Goal: Task Accomplishment & Management: Use online tool/utility

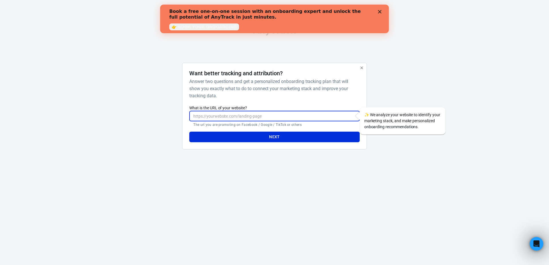
paste input "[URL][DOMAIN_NAME]"
type input "[URL][DOMAIN_NAME]"
click at [242, 138] on button "Next" at bounding box center [274, 137] width 170 height 11
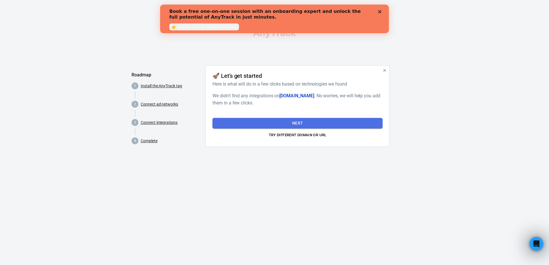
click at [240, 123] on button "Next" at bounding box center [298, 123] width 170 height 11
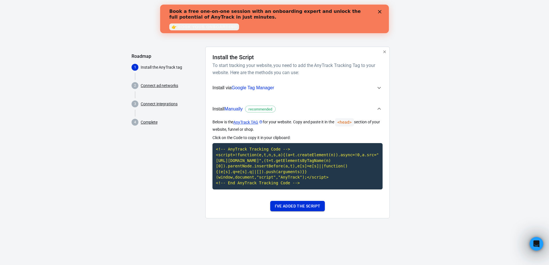
click at [290, 206] on button "I've added the script" at bounding box center [297, 206] width 55 height 11
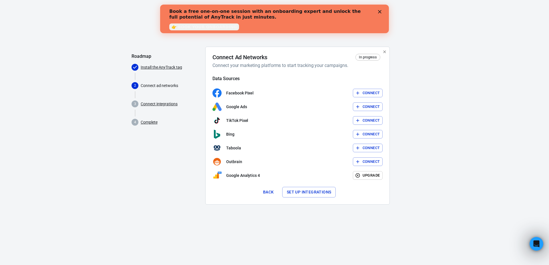
click at [300, 194] on button "Set up integrations" at bounding box center [309, 192] width 54 height 11
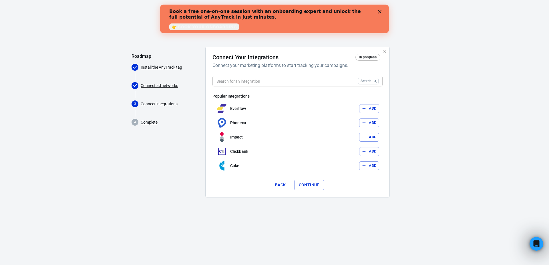
click at [306, 185] on button "Continue" at bounding box center [309, 185] width 30 height 11
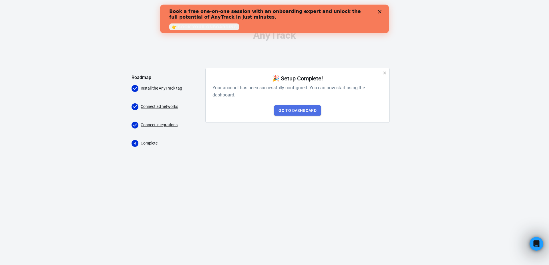
click at [303, 112] on link "Go to Dashboard" at bounding box center [297, 110] width 47 height 11
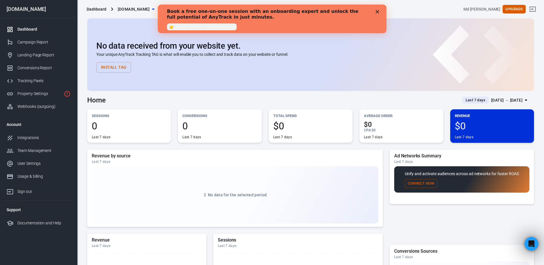
click at [381, 15] on div "Book a free one-on-one session with an onboarding expert and unlock the full po…" at bounding box center [272, 19] width 229 height 24
click at [378, 13] on polygon "Close" at bounding box center [377, 11] width 3 height 3
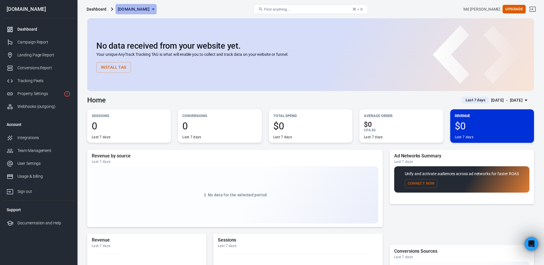
click at [137, 13] on span "[DOMAIN_NAME]" at bounding box center [134, 9] width 32 height 7
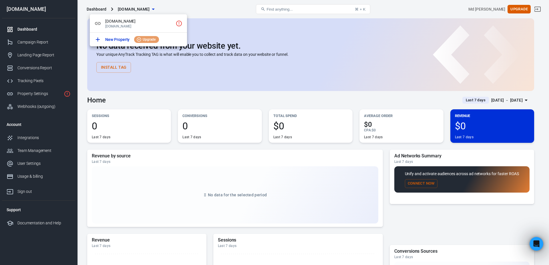
click at [200, 31] on div at bounding box center [274, 132] width 549 height 265
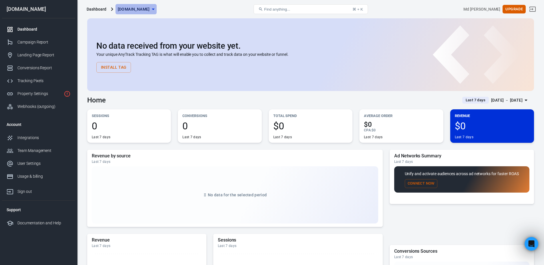
click at [142, 11] on span "[DOMAIN_NAME]" at bounding box center [134, 9] width 32 height 7
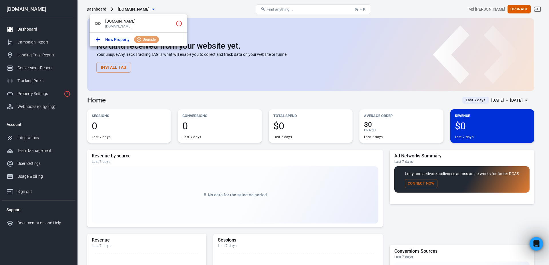
click at [103, 102] on div at bounding box center [274, 132] width 549 height 265
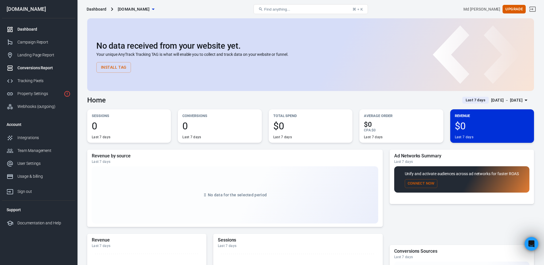
click at [34, 69] on div "Conversions Report" at bounding box center [43, 68] width 53 height 6
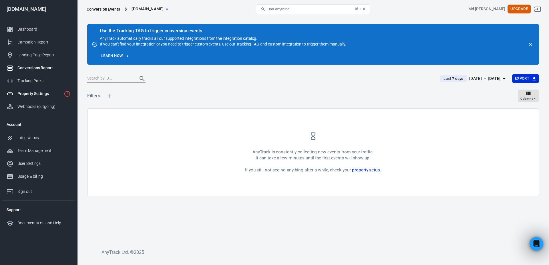
click at [42, 95] on div "Property Settings" at bounding box center [39, 94] width 44 height 6
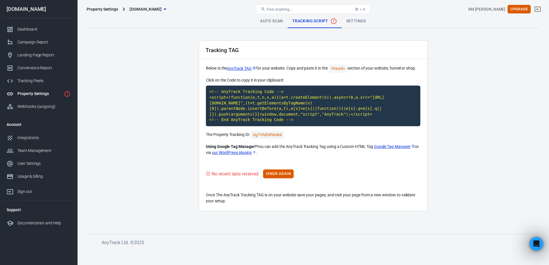
click at [327, 14] on button "Find anything... ⌘ + K" at bounding box center [313, 9] width 114 height 10
click at [261, 25] on link "Auto Scan" at bounding box center [272, 21] width 32 height 14
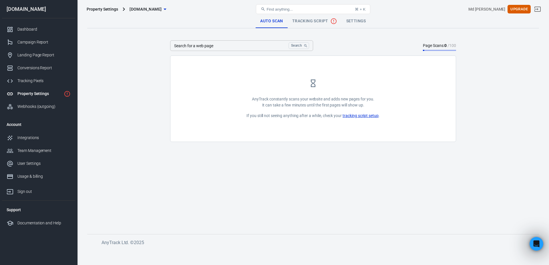
click at [308, 27] on link "Tracking Script" at bounding box center [315, 21] width 54 height 14
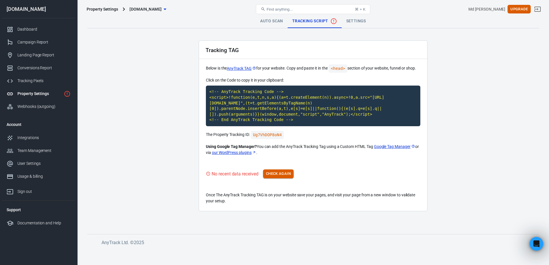
click at [294, 170] on button "Check Again" at bounding box center [278, 173] width 31 height 9
click at [347, 21] on link "Settings" at bounding box center [356, 21] width 29 height 14
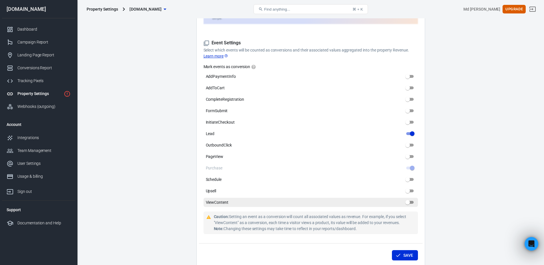
scroll to position [254, 0]
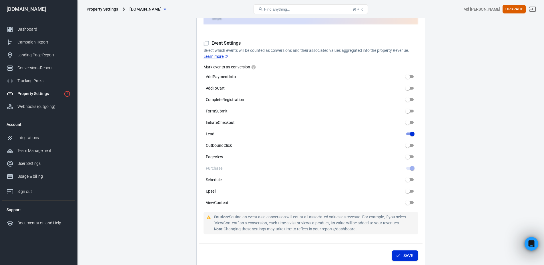
click at [394, 254] on button "Save" at bounding box center [405, 255] width 26 height 11
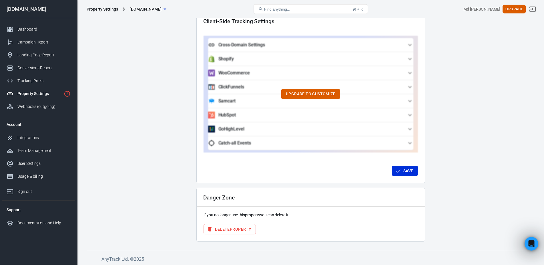
scroll to position [517, 0]
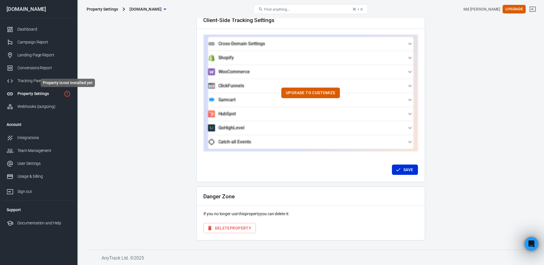
click at [69, 94] on icon "Property is not installed yet" at bounding box center [67, 93] width 7 height 7
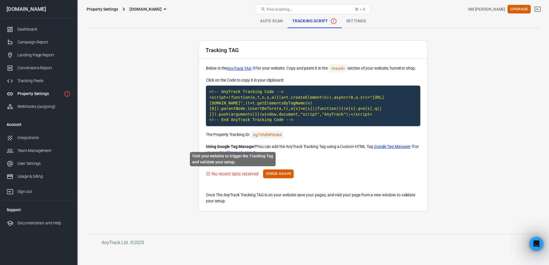
click at [234, 173] on div "No recent data received" at bounding box center [235, 173] width 47 height 7
click at [238, 175] on div "No recent data received" at bounding box center [235, 173] width 47 height 7
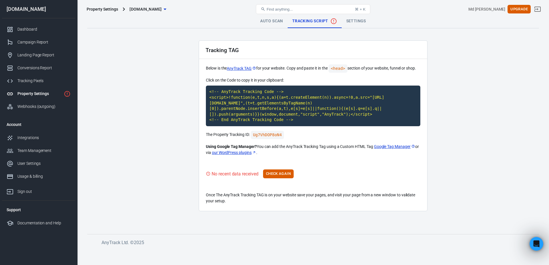
drag, startPoint x: 335, startPoint y: 68, endPoint x: 335, endPoint y: 72, distance: 3.7
click at [335, 69] on code "<head>" at bounding box center [338, 68] width 19 height 8
drag, startPoint x: 335, startPoint y: 72, endPoint x: 314, endPoint y: 94, distance: 30.1
click at [335, 73] on div "Tracking TAG Below is the AnyTrack TAG for your website. Copy and paste it in t…" at bounding box center [313, 125] width 229 height 171
click at [67, 94] on icon "Property is not installed yet" at bounding box center [67, 93] width 7 height 7
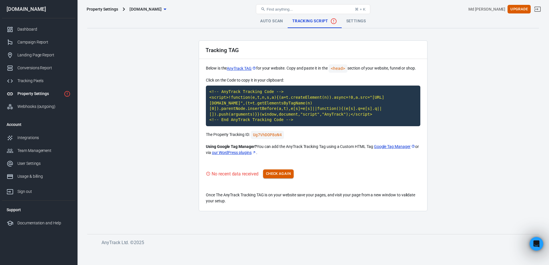
click at [274, 177] on button "Check Again" at bounding box center [278, 173] width 31 height 9
click at [274, 174] on button "Check Again" at bounding box center [278, 173] width 31 height 9
click at [274, 174] on div "No recent data received Check Again" at bounding box center [313, 173] width 215 height 9
click at [274, 174] on button "Check Again" at bounding box center [278, 173] width 31 height 9
click at [274, 174] on div "No recent data received Check Again" at bounding box center [313, 173] width 215 height 9
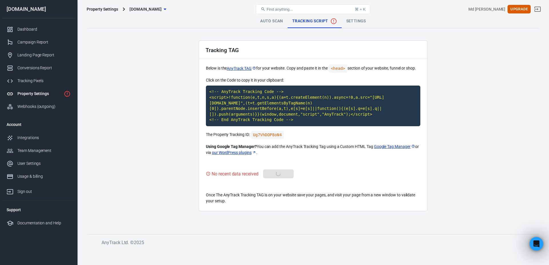
click at [274, 174] on div "No recent data received Check Again" at bounding box center [313, 173] width 215 height 9
click at [289, 168] on div "Tracking TAG Below is the AnyTrack TAG for your website. Copy and paste it in t…" at bounding box center [313, 125] width 229 height 171
click at [259, 134] on code "Ug7VhDOP8oN4" at bounding box center [267, 135] width 33 height 8
click at [158, 110] on main "Auto Scan Tracking Script Settings Tracking TAG Below is the AnyTrack TAG for y…" at bounding box center [313, 119] width 452 height 211
click at [131, 150] on main "Auto Scan Tracking Script Settings Tracking TAG Below is the AnyTrack TAG for y…" at bounding box center [313, 119] width 452 height 211
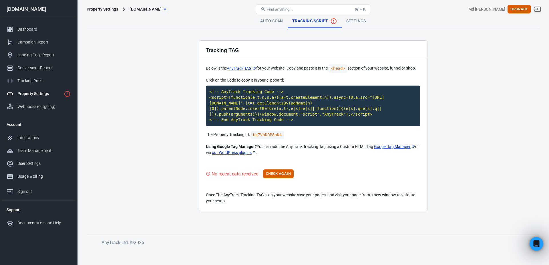
click at [179, 145] on main "Auto Scan Tracking Script Settings Tracking TAG Below is the AnyTrack TAG for y…" at bounding box center [313, 119] width 452 height 211
click at [33, 11] on div "[DOMAIN_NAME]" at bounding box center [38, 9] width 73 height 5
click at [30, 22] on div "Dashboard Campaign Report Landing Page Report Conversions Report Tracking Pixel…" at bounding box center [38, 67] width 73 height 99
click at [29, 26] on link "Dashboard" at bounding box center [38, 29] width 73 height 13
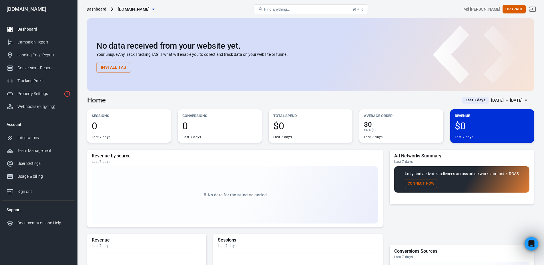
click at [164, 161] on div "Last 7 days" at bounding box center [235, 161] width 287 height 5
click at [466, 112] on div "Revenue $0 [DATE]" at bounding box center [493, 125] width 84 height 33
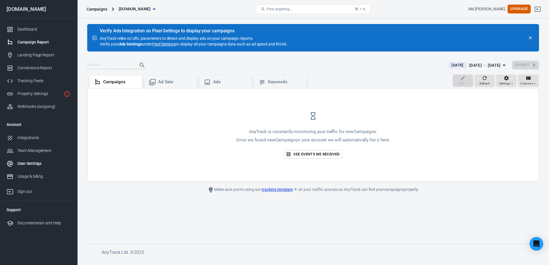
click at [39, 164] on div "User Settings" at bounding box center [43, 163] width 53 height 6
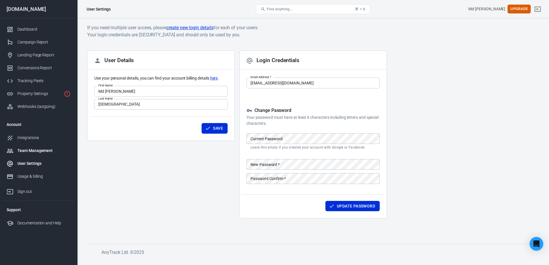
click at [41, 150] on div "Team Management" at bounding box center [43, 151] width 53 height 6
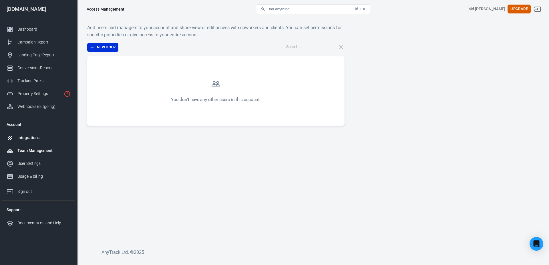
click at [33, 135] on div "Integrations" at bounding box center [43, 138] width 53 height 6
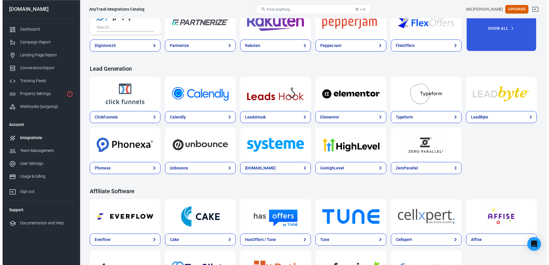
scroll to position [263, 0]
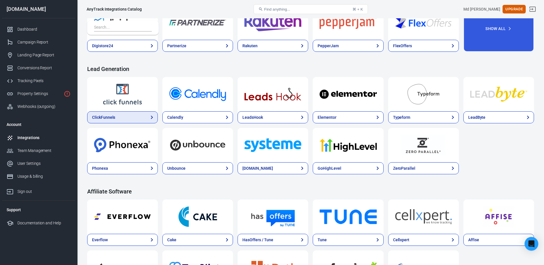
click at [128, 116] on link "ClickFunnels" at bounding box center [122, 117] width 71 height 12
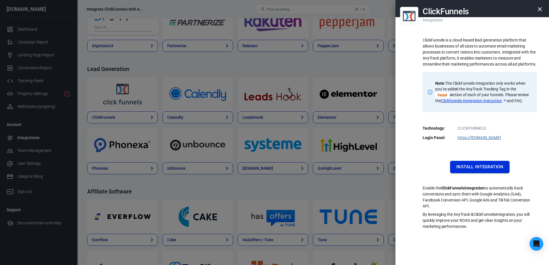
click at [473, 173] on button "Install Integration" at bounding box center [480, 167] width 60 height 12
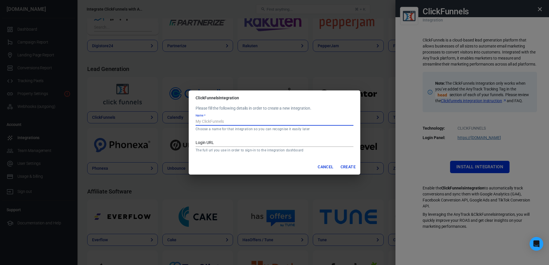
click at [254, 122] on input "Name   *" at bounding box center [275, 121] width 158 height 7
click at [241, 141] on input "Login URL" at bounding box center [275, 142] width 158 height 7
click at [230, 118] on div "Name   * Choose a name for that integration so you can recognise it easily later" at bounding box center [275, 123] width 158 height 18
click at [346, 166] on button "Create" at bounding box center [348, 167] width 20 height 11
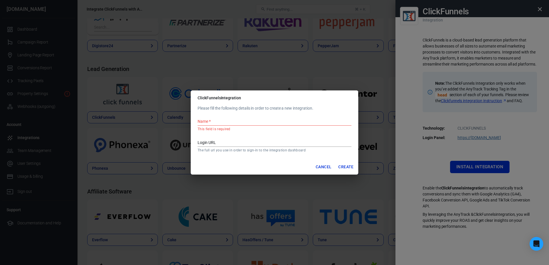
click at [253, 113] on div "Please fill the following details in order to create a new integration. Name   …" at bounding box center [275, 132] width 168 height 54
click at [249, 119] on input "Name   *" at bounding box center [275, 121] width 154 height 7
click at [226, 137] on div "Login URL The full url you use in order to sign-in to the integration dashboard" at bounding box center [275, 144] width 154 height 18
click at [224, 141] on input "Login URL" at bounding box center [275, 142] width 154 height 7
paste input "https://dashboard.anytrack.io/?aid=Ug7VhDOP8oN4"
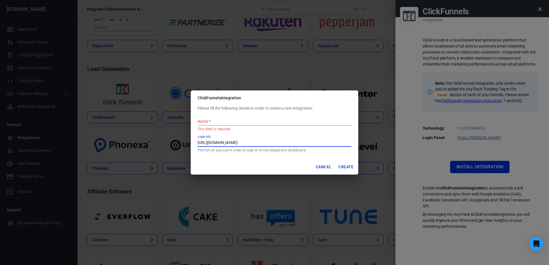
drag, startPoint x: 300, startPoint y: 144, endPoint x: 121, endPoint y: 150, distance: 179.5
click at [198, 145] on input "https://dashboard.anytrack.io/?aid=Ug7VhDOP8oN4" at bounding box center [275, 142] width 154 height 7
paste input "afftoolsbox.xyz/"
type input "https://afftoolsbox.xyz/postback"
click at [269, 128] on p "This field is required" at bounding box center [275, 129] width 154 height 5
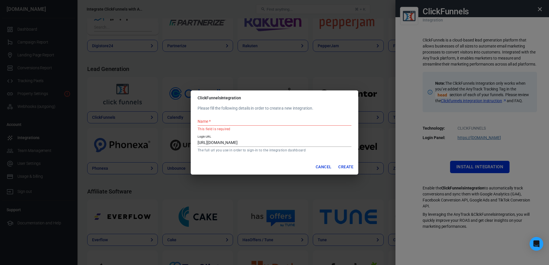
click at [268, 124] on input "Name   *" at bounding box center [275, 121] width 154 height 7
type input "Afftoolsbox"
click at [346, 170] on button "Create" at bounding box center [346, 167] width 20 height 11
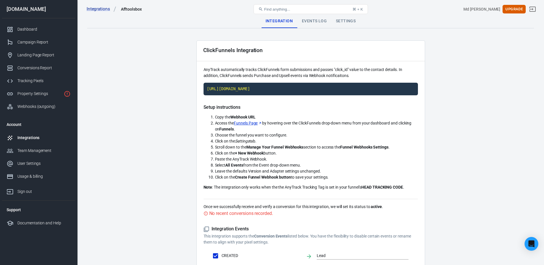
click at [346, 127] on li "Access the Funnels Page by hovering over the ClickFunnels drop-down menu from y…" at bounding box center [316, 126] width 203 height 12
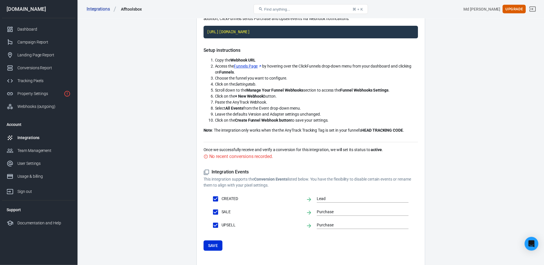
scroll to position [58, 0]
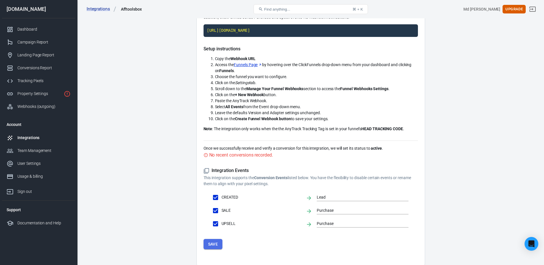
click at [211, 240] on button "Save" at bounding box center [213, 244] width 19 height 11
click at [213, 246] on button "Save" at bounding box center [213, 244] width 19 height 11
click at [233, 158] on div "No recent conversions recorded." at bounding box center [241, 154] width 64 height 7
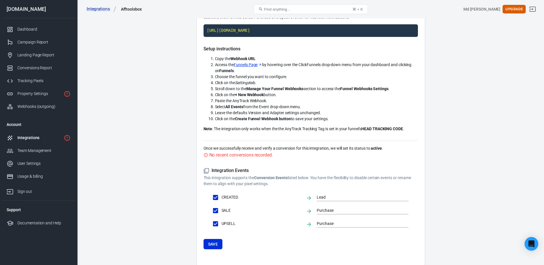
click at [211, 161] on div "Integration Events This integration supports the Conversion Events listed below…" at bounding box center [311, 208] width 215 height 100
click at [236, 154] on div "No recent conversions recorded." at bounding box center [241, 154] width 64 height 7
click at [378, 130] on strong "HEAD TRACKING CODE" at bounding box center [383, 128] width 42 height 5
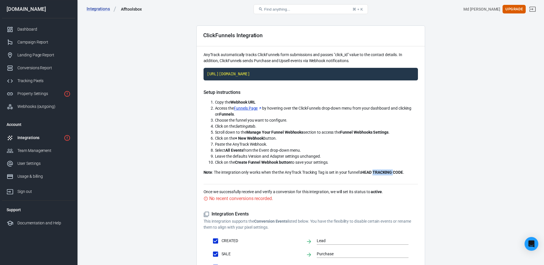
scroll to position [0, 0]
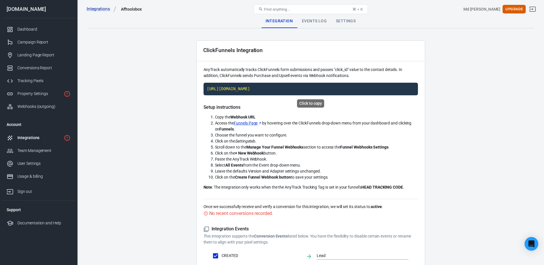
click at [361, 88] on code "https://t1.anytrack.io/4mKLnZET/collect/clickfunnels-afftoolsbox" at bounding box center [311, 89] width 215 height 13
click at [258, 135] on span "Choose the funnel you want to configure." at bounding box center [251, 135] width 72 height 5
click at [308, 23] on div "Events Log" at bounding box center [315, 21] width 34 height 14
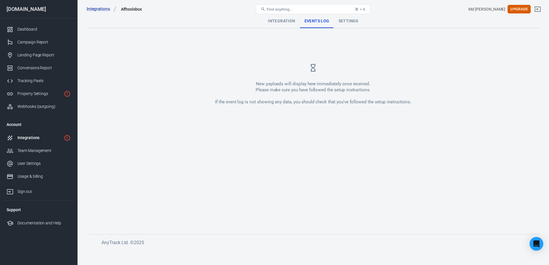
click at [361, 25] on div "Settings" at bounding box center [348, 21] width 29 height 14
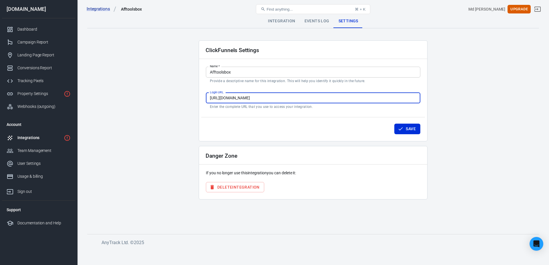
drag, startPoint x: 280, startPoint y: 101, endPoint x: 198, endPoint y: 102, distance: 82.4
click at [206, 102] on input "https://afftoolsbox.xyz/postback" at bounding box center [313, 98] width 215 height 11
drag, startPoint x: 230, startPoint y: 101, endPoint x: 274, endPoint y: 34, distance: 79.9
click at [274, 93] on input "https://afftoolsbox.xyz/postback" at bounding box center [313, 98] width 215 height 11
click at [277, 96] on input "https://afftoolsbox.xyz/postback" at bounding box center [313, 98] width 215 height 11
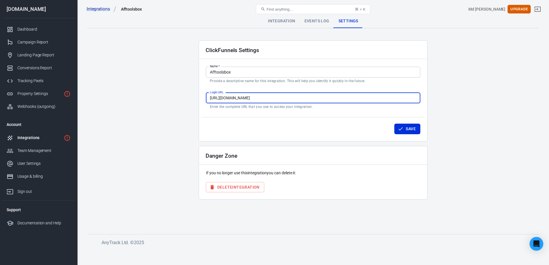
click at [277, 96] on input "https://afftoolsbox.xyz/postback" at bounding box center [313, 98] width 215 height 11
click at [415, 127] on button "Save" at bounding box center [407, 129] width 26 height 11
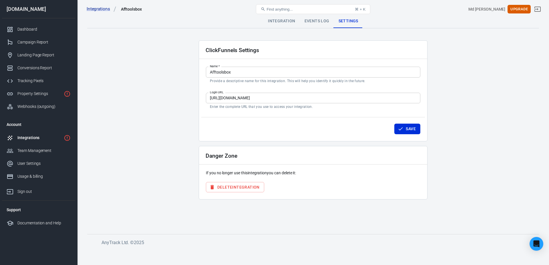
click at [280, 18] on div "Integrations Afftoolsbox Find anything... ⌘ + K Md Shahidul Islam Upgrade" at bounding box center [314, 9] width 472 height 18
click at [279, 21] on div "Integration" at bounding box center [281, 21] width 36 height 14
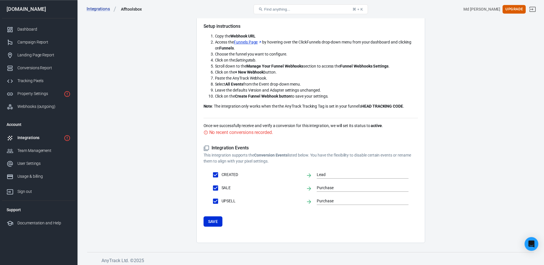
scroll to position [84, 0]
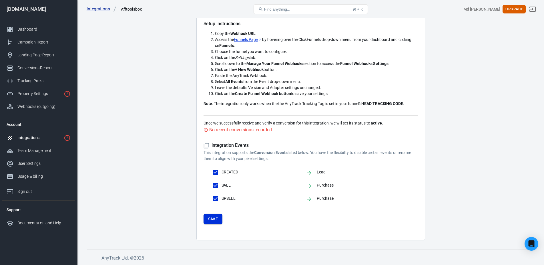
click at [220, 221] on button "Save" at bounding box center [213, 219] width 19 height 11
click at [214, 188] on input "SALE" at bounding box center [216, 185] width 12 height 12
checkbox input "false"
click at [214, 201] on input "UPSELL" at bounding box center [216, 199] width 12 height 12
checkbox input "false"
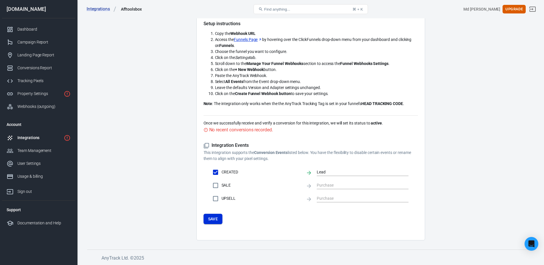
click at [209, 221] on button "Save" at bounding box center [213, 219] width 19 height 11
click at [210, 150] on p "This integration supports the Conversion Events listed below. You have the flex…" at bounding box center [311, 156] width 215 height 12
click at [205, 146] on icon at bounding box center [207, 146] width 6 height 6
click at [211, 129] on div "No recent conversions recorded." at bounding box center [241, 129] width 64 height 7
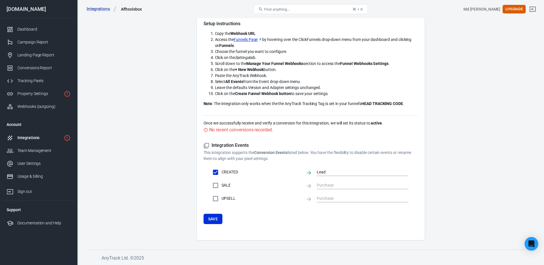
click at [221, 128] on div "No recent conversions recorded." at bounding box center [241, 129] width 64 height 7
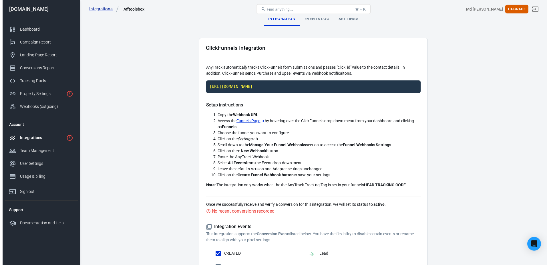
scroll to position [0, 0]
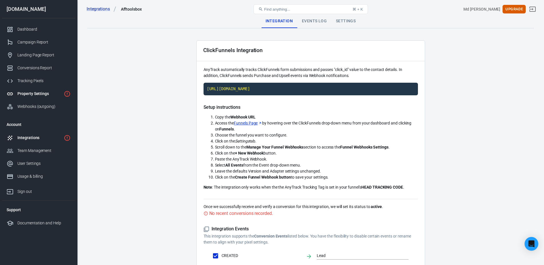
click at [50, 89] on link "Property Settings" at bounding box center [38, 93] width 73 height 13
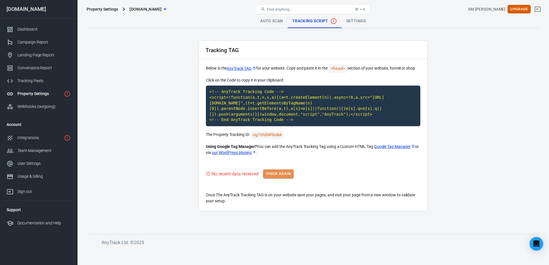
click at [285, 176] on button "Check Again" at bounding box center [278, 173] width 31 height 9
click at [285, 174] on button "Check Again" at bounding box center [278, 173] width 31 height 9
click at [285, 174] on div "No recent data received Check Again" at bounding box center [313, 173] width 215 height 9
click at [285, 174] on button "Check Again" at bounding box center [278, 173] width 31 height 9
click at [285, 174] on div "No recent data received Check Again" at bounding box center [313, 173] width 215 height 9
